Goal: Register for event/course

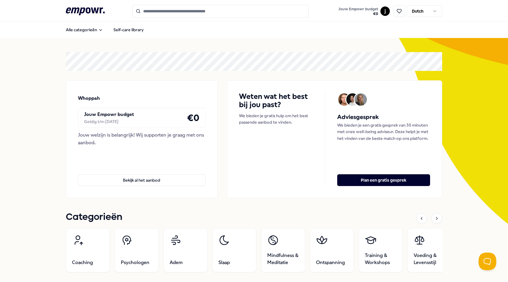
click at [180, 116] on div "Jouw Empowr budget Geldig t/m 31 jan 2026 € 0" at bounding box center [142, 118] width 128 height 20
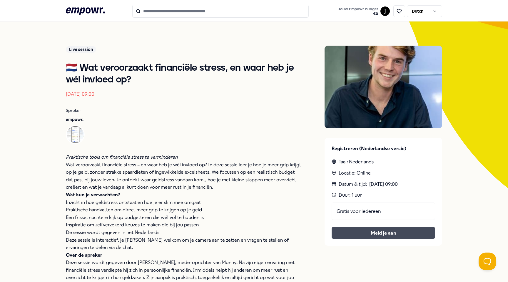
click at [392, 231] on button "Meld je aan" at bounding box center [384, 233] width 104 height 12
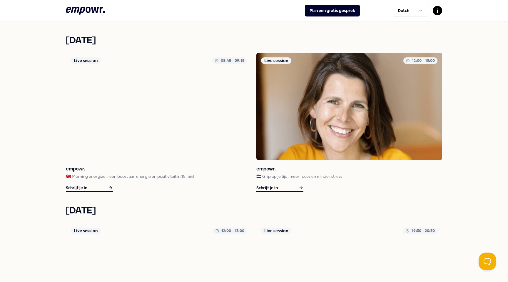
scroll to position [518, 0]
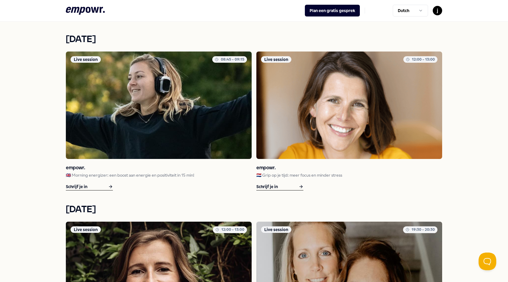
click at [280, 186] on div "Schrijf je in" at bounding box center [280, 186] width 47 height 7
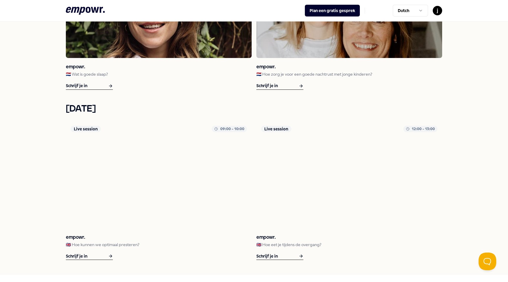
scroll to position [810, 0]
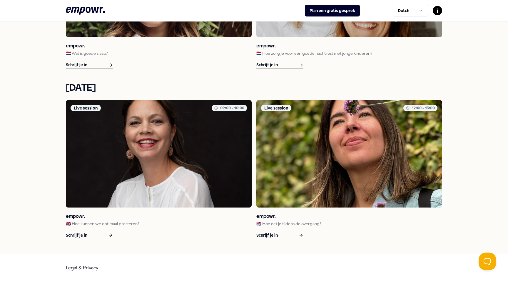
click at [109, 231] on div "empowr. 🇬🇧 Hoe kunnen we optimaal presteren? Schrijf je in" at bounding box center [159, 222] width 186 height 31
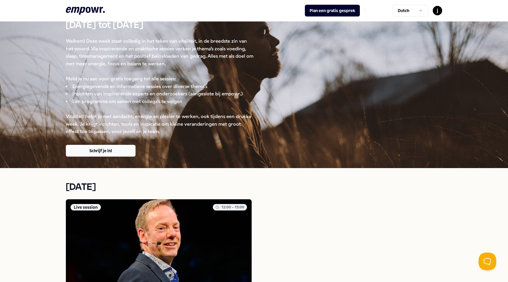
scroll to position [0, 0]
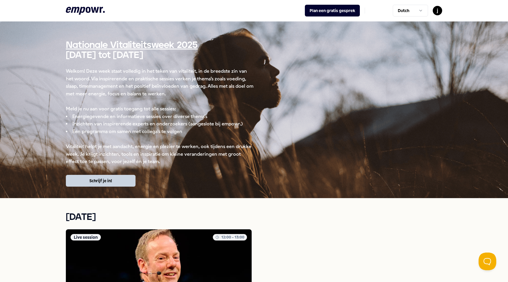
click at [97, 176] on button "Schrijf je in!" at bounding box center [101, 181] width 70 height 12
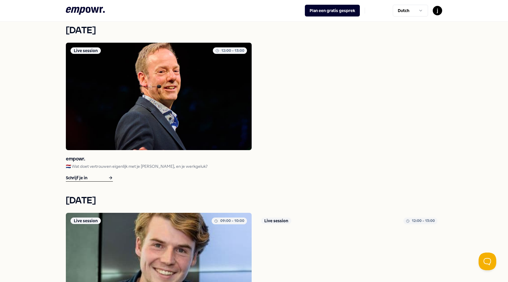
scroll to position [198, 0]
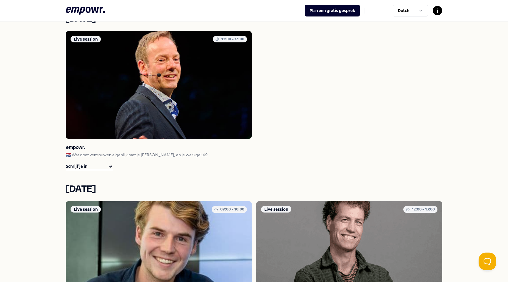
click at [107, 74] on img at bounding box center [159, 84] width 186 height 107
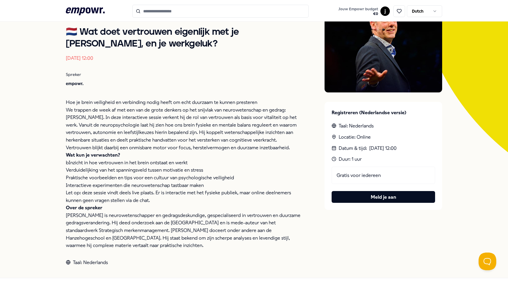
scroll to position [73, 0]
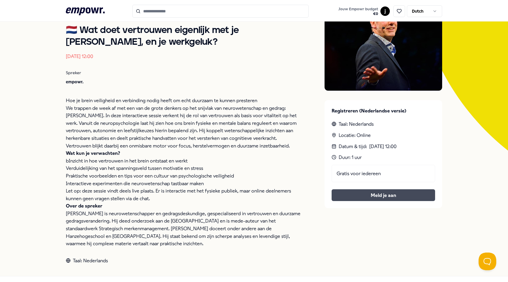
click at [374, 194] on button "Meld je aan" at bounding box center [384, 195] width 104 height 12
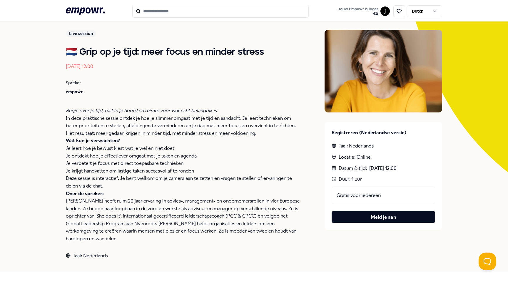
scroll to position [62, 0]
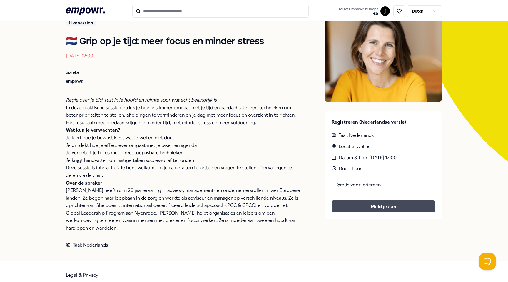
click at [387, 204] on button "Meld je aan" at bounding box center [384, 206] width 104 height 12
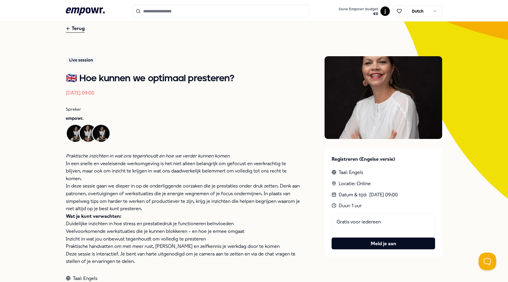
scroll to position [44, 0]
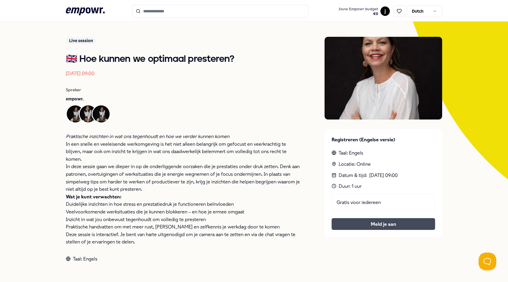
click at [390, 224] on button "Meld je aan" at bounding box center [384, 224] width 104 height 12
